Goal: Information Seeking & Learning: Learn about a topic

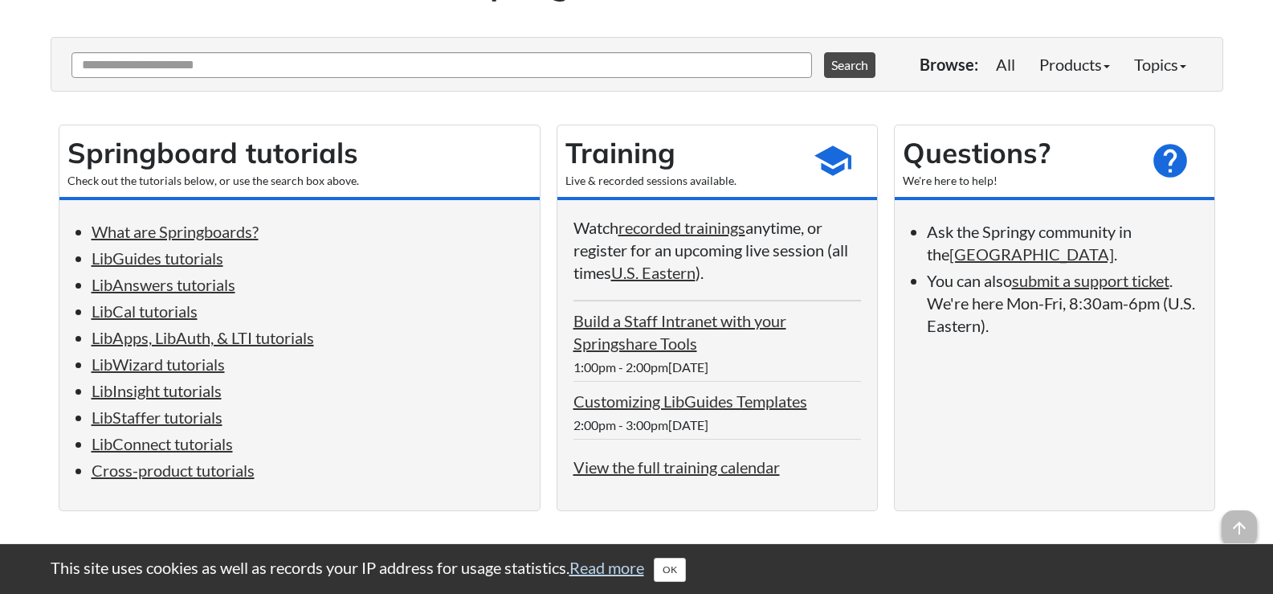
scroll to position [161, 0]
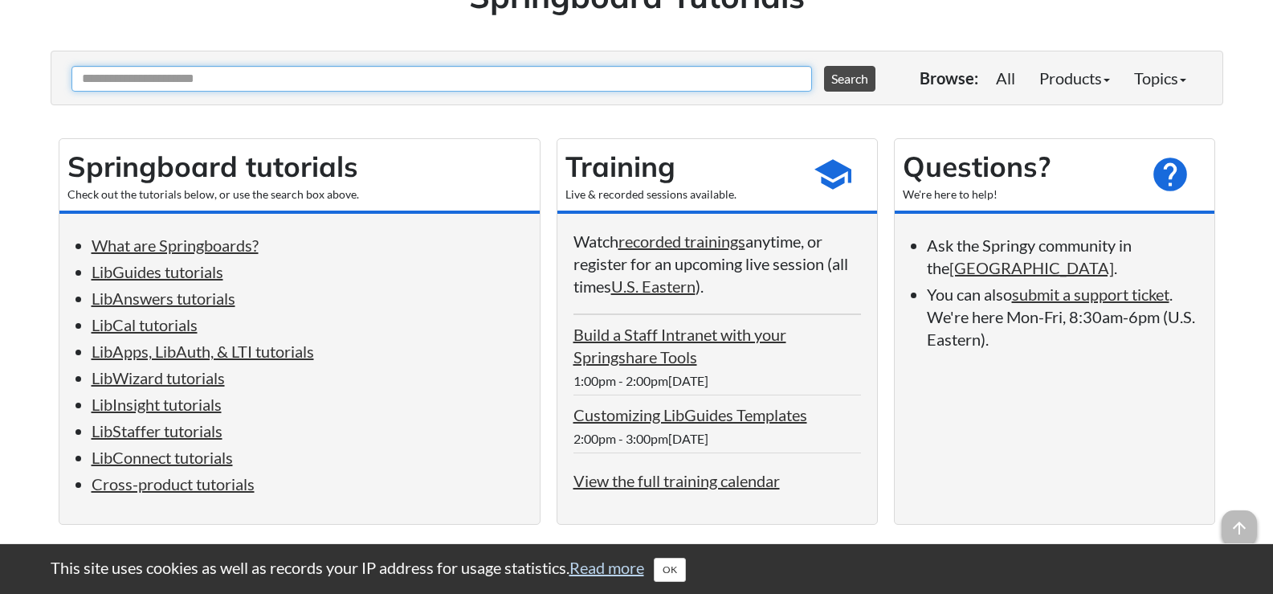
click at [133, 79] on input "Ask Another Question" at bounding box center [441, 79] width 741 height 26
click at [198, 77] on input "Ask Another Question" at bounding box center [441, 79] width 741 height 26
type input "***"
click at [824, 66] on button "Search" at bounding box center [849, 79] width 51 height 26
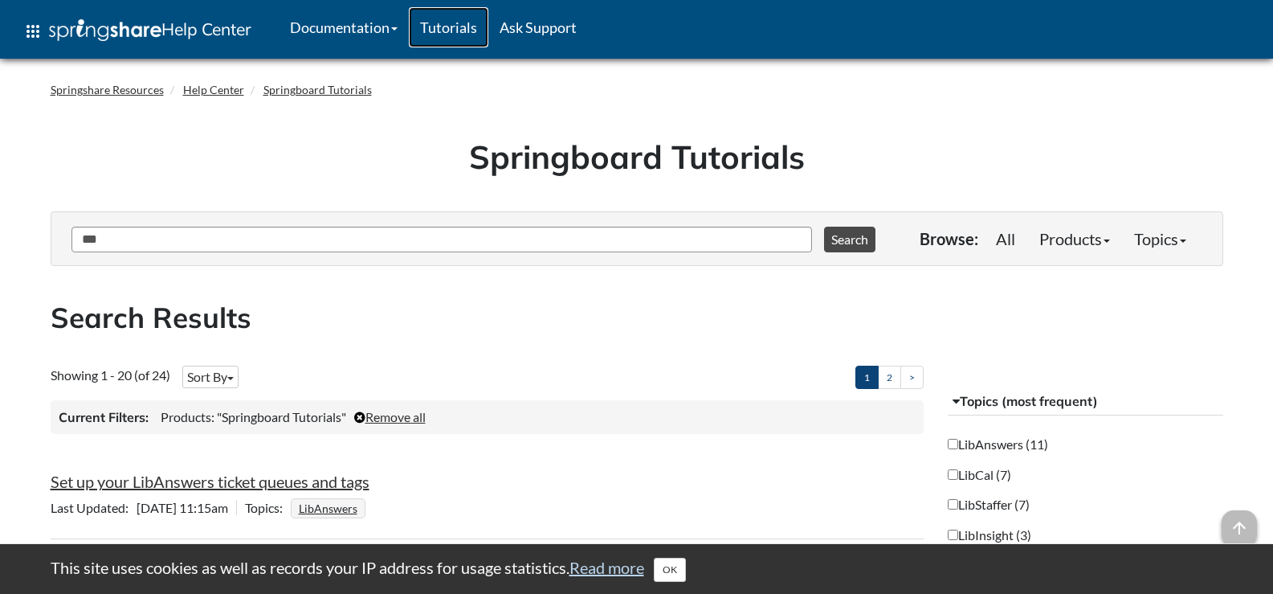
click at [454, 23] on link "Tutorials" at bounding box center [449, 27] width 80 height 40
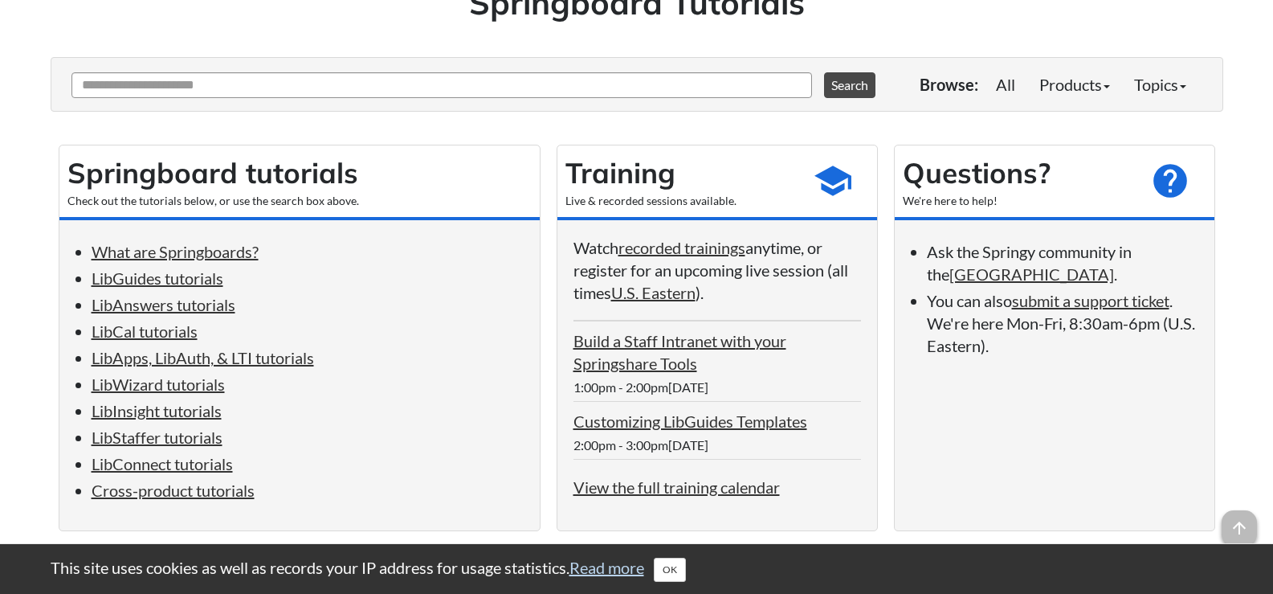
scroll to position [161, 0]
